Goal: Task Accomplishment & Management: Complete application form

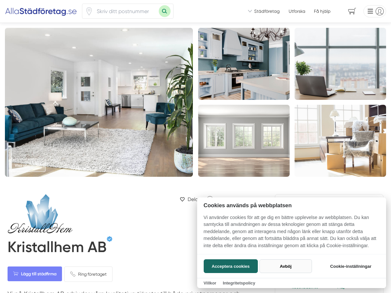
click at [288, 266] on button "Avböj" at bounding box center [285, 267] width 52 height 14
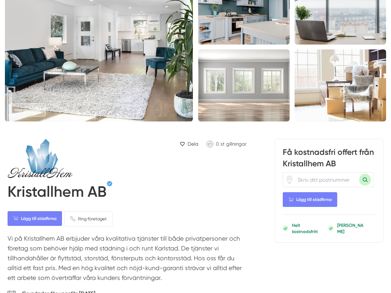
scroll to position [110, 0]
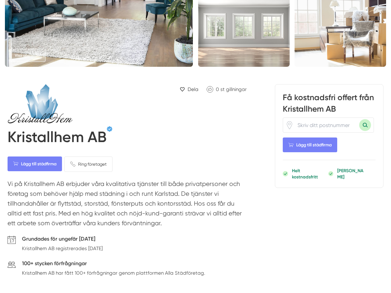
click at [306, 126] on input "number" at bounding box center [326, 125] width 66 height 14
type input "65227"
click at [324, 146] on span "Lägg till städfirma" at bounding box center [310, 145] width 54 height 15
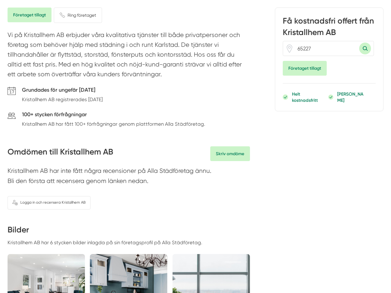
scroll to position [203, 0]
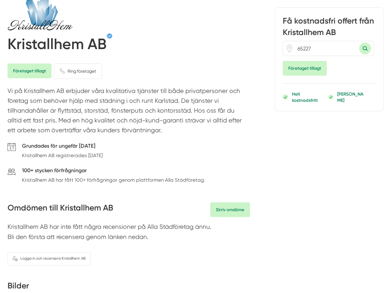
click at [364, 47] on button "Sök med postnummer" at bounding box center [365, 49] width 12 height 12
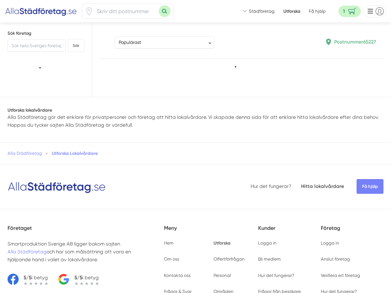
type input "65227"
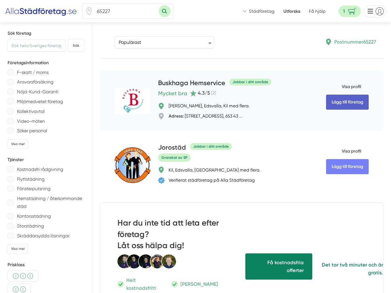
click at [342, 100] on link "Lägg till företag" at bounding box center [347, 102] width 43 height 15
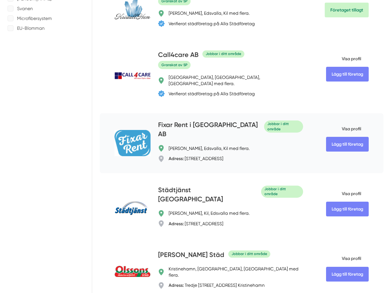
scroll to position [407, 0]
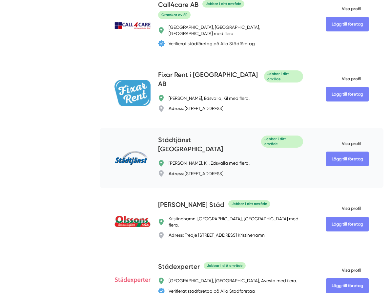
click at [349, 136] on span "Visa profil" at bounding box center [343, 144] width 35 height 16
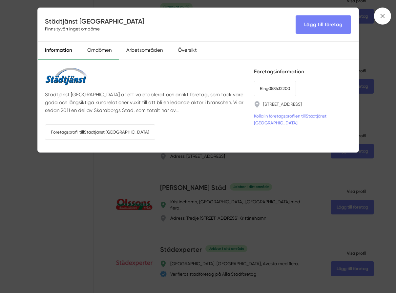
click at [99, 50] on div "Omdömen" at bounding box center [99, 51] width 39 height 18
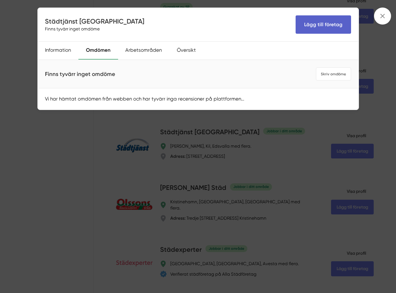
click at [311, 24] on link "Lägg till företag" at bounding box center [322, 24] width 55 height 18
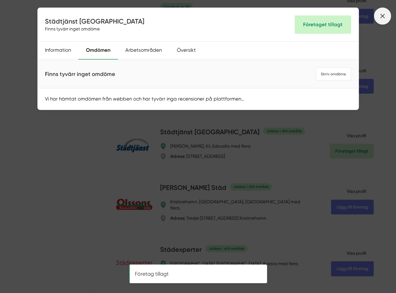
click at [383, 15] on line at bounding box center [382, 16] width 4 height 4
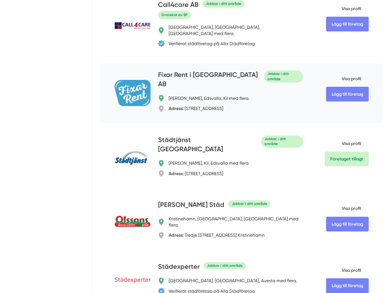
click at [348, 70] on span "Visa profil" at bounding box center [343, 78] width 35 height 16
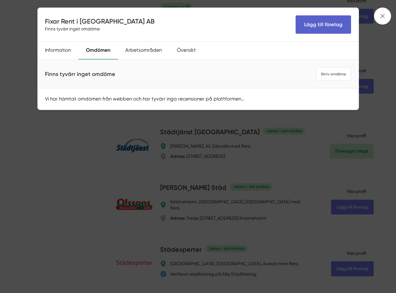
click at [314, 25] on link "Lägg till företag" at bounding box center [322, 24] width 55 height 18
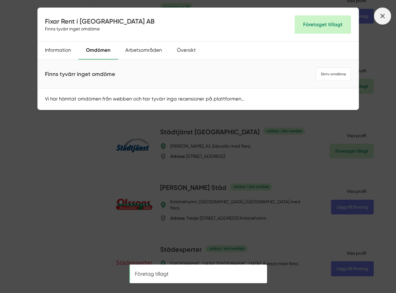
click at [381, 15] on icon at bounding box center [382, 15] width 7 height 7
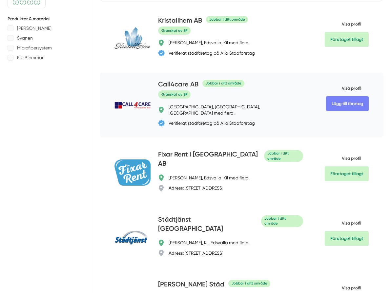
scroll to position [315, 0]
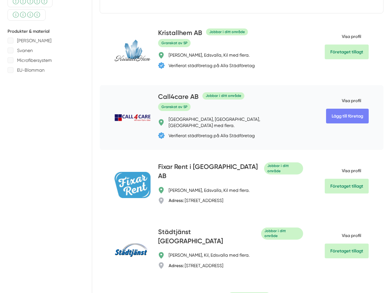
click at [350, 92] on span "Visa profil" at bounding box center [343, 100] width 35 height 16
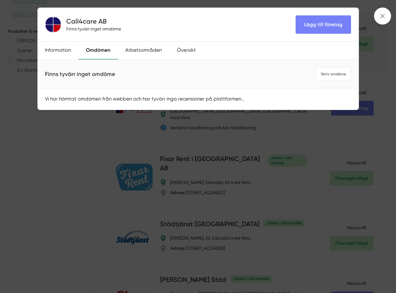
click at [379, 15] on icon at bounding box center [382, 15] width 7 height 7
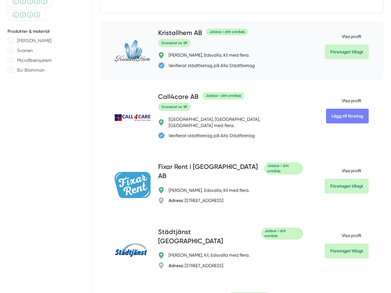
click at [349, 29] on span "Visa profil" at bounding box center [343, 37] width 36 height 16
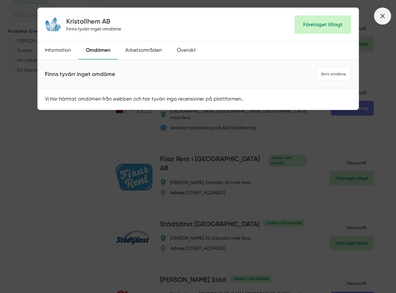
click at [380, 15] on icon at bounding box center [382, 15] width 7 height 7
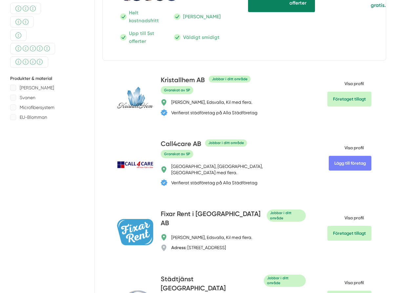
scroll to position [220, 0]
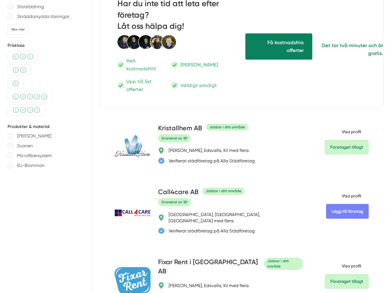
click at [277, 39] on span "Få kostnadsfria offerter" at bounding box center [278, 46] width 67 height 26
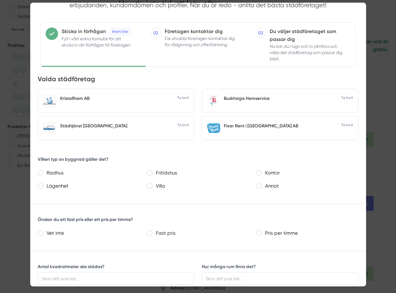
scroll to position [86, 0]
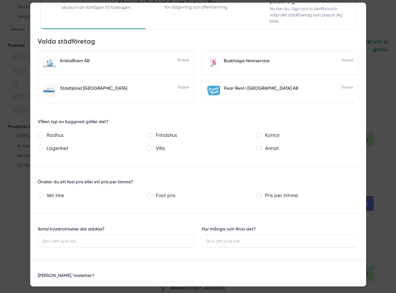
click at [40, 148] on lägenhet "Lägenhet" at bounding box center [40, 148] width 5 height 5
radio lägenhet "true"
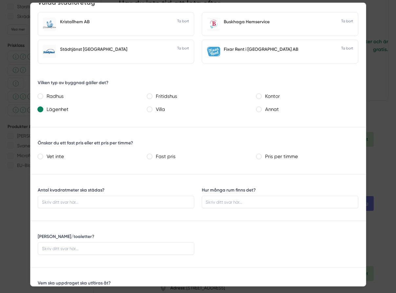
click at [149, 156] on pris "Fast pris" at bounding box center [149, 156] width 5 height 5
radio pris "true"
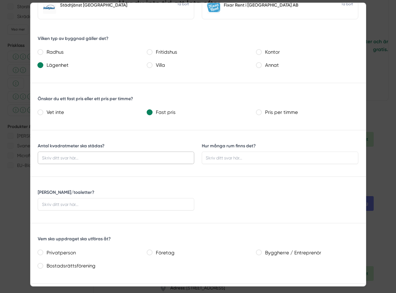
click at [117, 158] on input "Antal kvadratmeter ska städas?" at bounding box center [116, 158] width 156 height 12
type input "62"
click at [210, 157] on input "Hur många rum finns det?" at bounding box center [280, 158] width 156 height 12
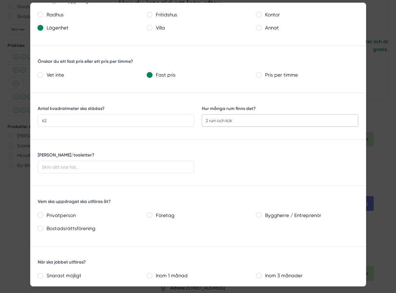
type input "2 rum och kök"
click at [58, 167] on input "[PERSON_NAME]/toaletter?" at bounding box center [116, 167] width 156 height 12
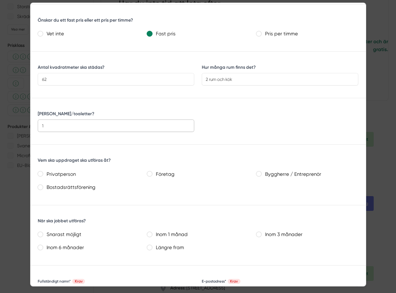
type input "1"
click at [42, 171] on input "Privatperson" at bounding box center [40, 173] width 5 height 5
radio input "true"
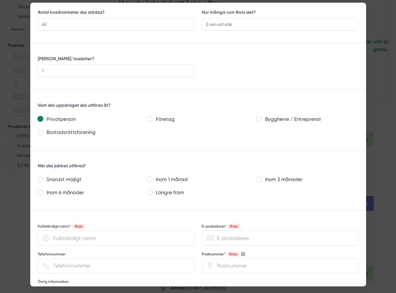
scroll to position [321, 0]
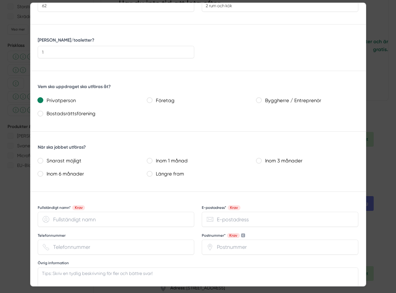
click at [41, 158] on möjligt "Snarast möjligt" at bounding box center [40, 160] width 5 height 5
radio möjligt "true"
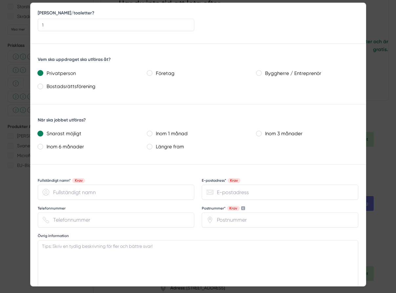
scroll to position [393, 0]
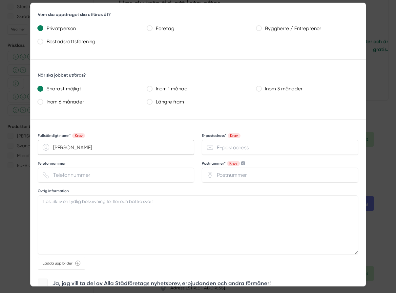
type input "Minka Simonen"
type input "kanneli@icloud.com"
type input "0725451760"
click at [215, 176] on input "Postnummer* Krav" at bounding box center [280, 175] width 156 height 15
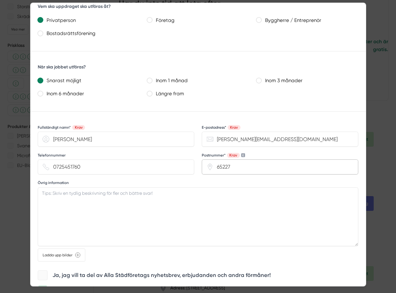
scroll to position [424, 0]
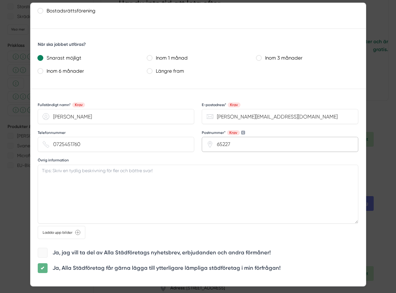
type input "65227"
click at [45, 172] on textarea "Övrig information" at bounding box center [198, 194] width 320 height 59
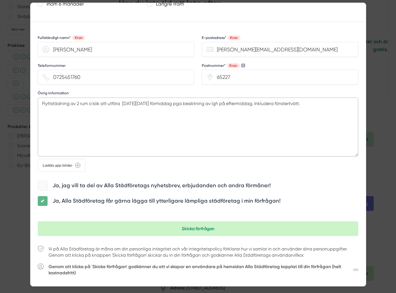
scroll to position [494, 0]
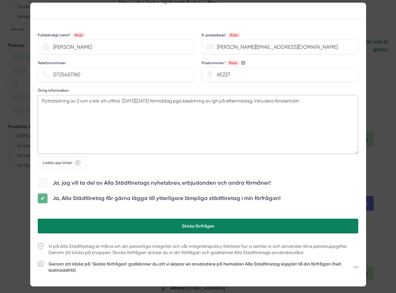
type textarea "Flyttstädning av 2 rum o kök att utföra på måndag 8 september förmiddag pga bes…"
click at [191, 225] on button "Skicka förfrågan" at bounding box center [198, 226] width 320 height 15
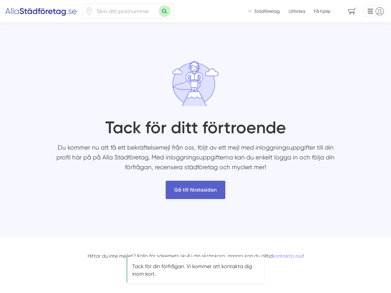
click at [197, 189] on link "Gå till förstasidan" at bounding box center [196, 190] width 60 height 18
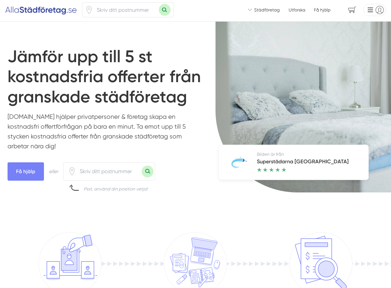
scroll to position [7, 0]
